Goal: Use online tool/utility: Utilize a website feature to perform a specific function

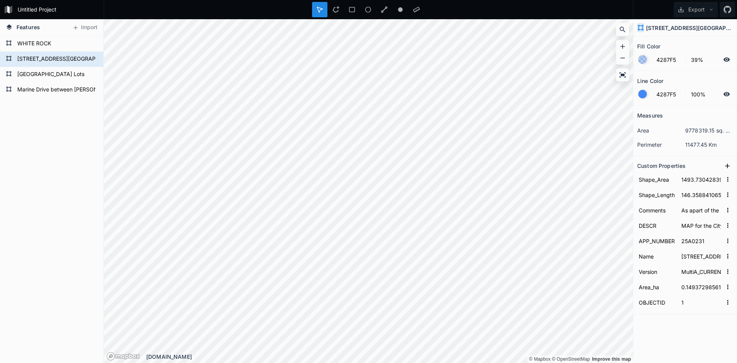
click at [321, 8] on icon at bounding box center [319, 9] width 5 height 5
click at [72, 74] on form "[GEOGRAPHIC_DATA] Lots" at bounding box center [51, 75] width 72 height 12
type input "6250.096850752545"
type input "804.5591852464639"
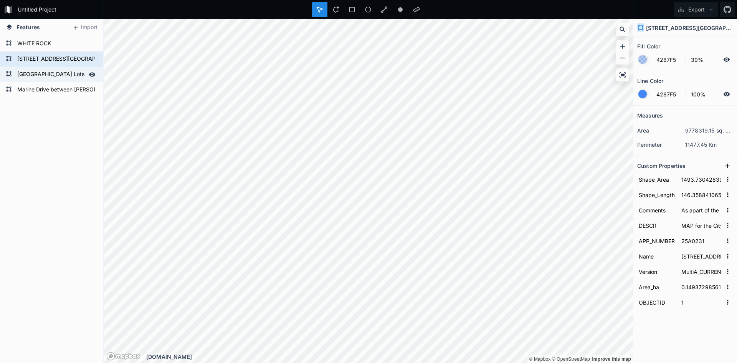
type input "[GEOGRAPHIC_DATA] Lots"
type input "0.6250095091326073"
type input "2"
click at [72, 74] on form "[GEOGRAPHIC_DATA] Lots" at bounding box center [51, 75] width 72 height 12
click at [92, 74] on icon at bounding box center [92, 74] width 7 height 4
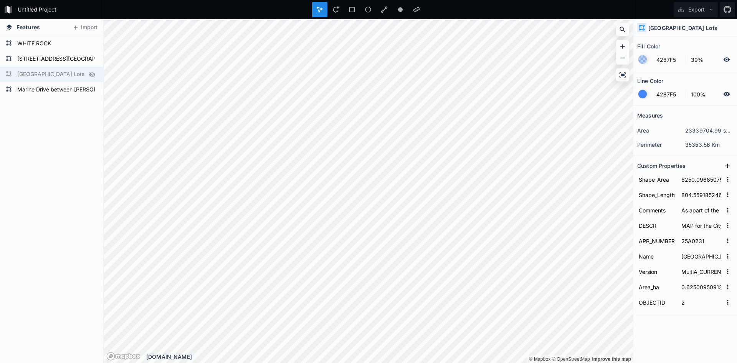
click at [92, 74] on icon at bounding box center [92, 74] width 7 height 7
click at [92, 74] on icon at bounding box center [92, 74] width 7 height 4
click at [92, 74] on icon at bounding box center [92, 74] width 7 height 7
click at [92, 74] on icon at bounding box center [92, 74] width 7 height 4
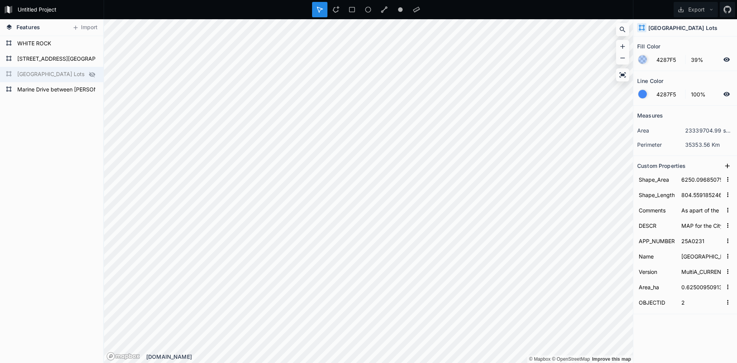
click at [92, 74] on icon at bounding box center [92, 74] width 7 height 7
